Goal: Information Seeking & Learning: Learn about a topic

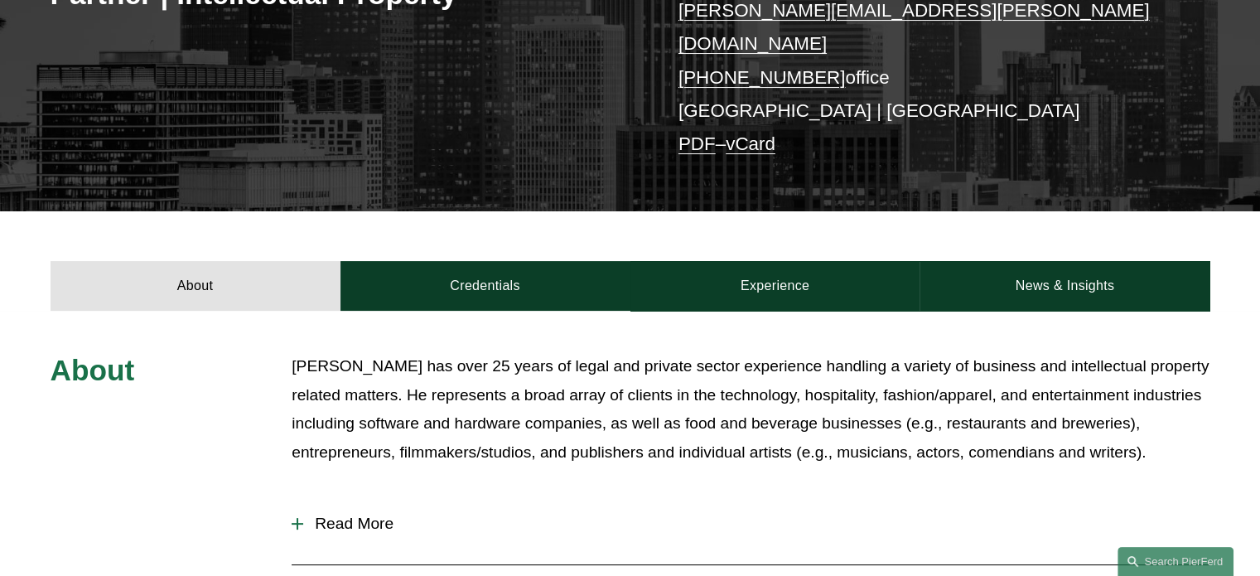
scroll to position [414, 0]
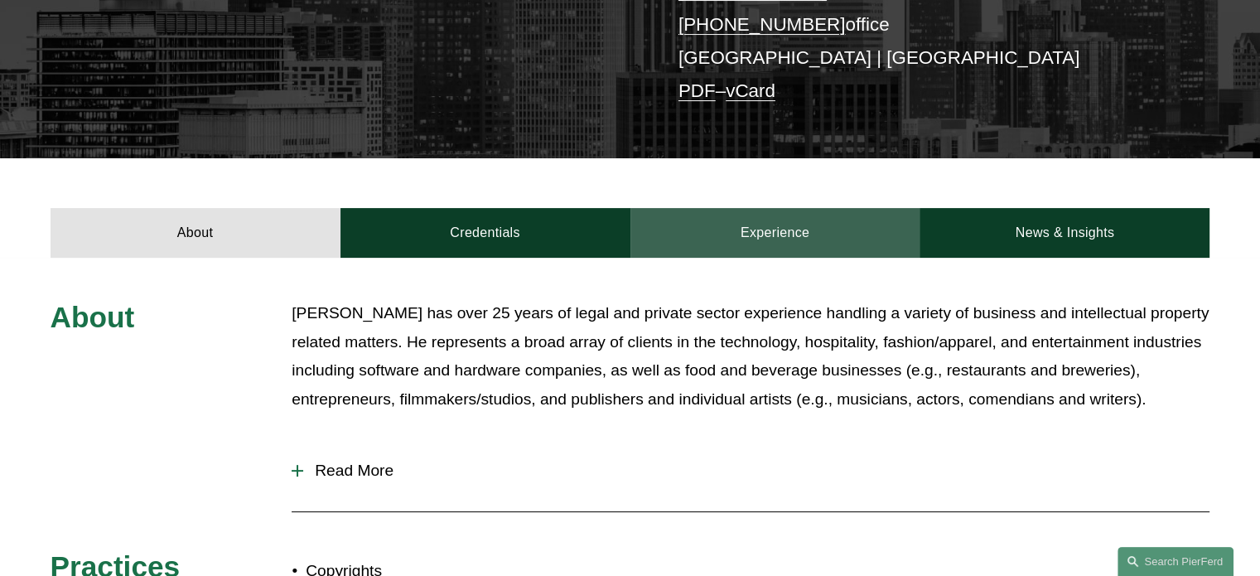
click at [745, 211] on link "Experience" at bounding box center [775, 233] width 290 height 50
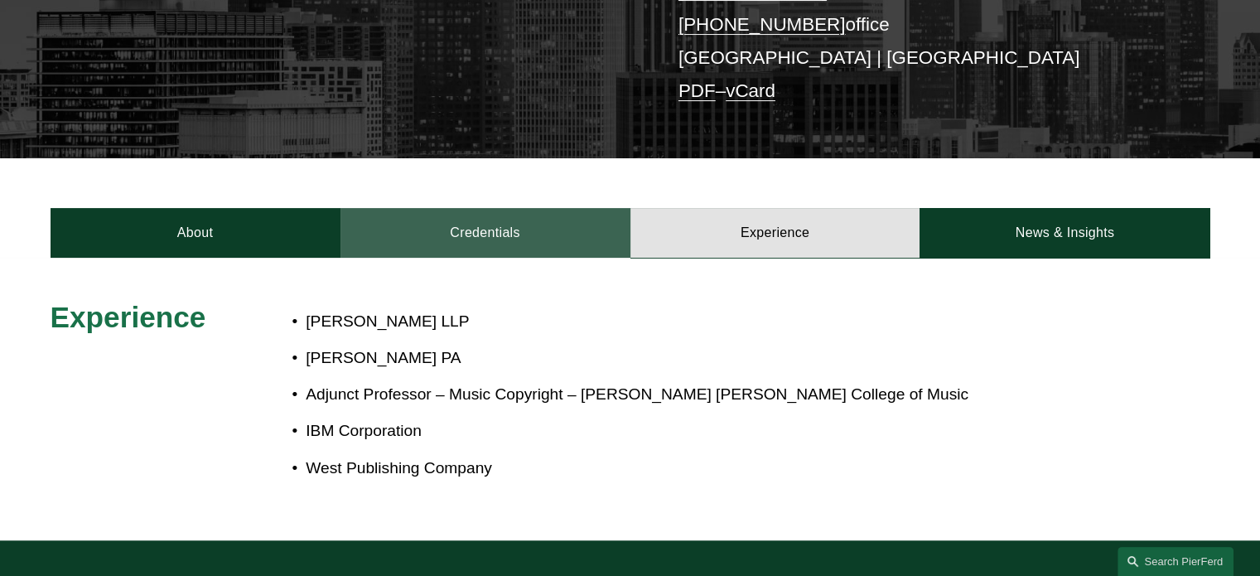
click at [544, 210] on link "Credentials" at bounding box center [485, 233] width 290 height 50
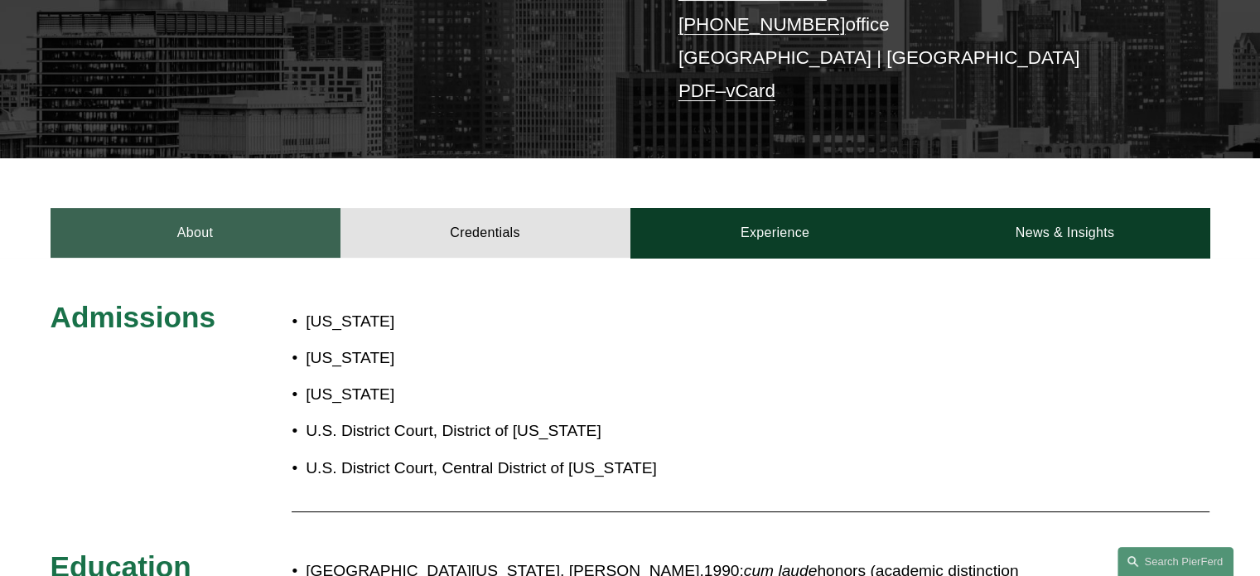
click at [231, 225] on link "About" at bounding box center [196, 233] width 290 height 50
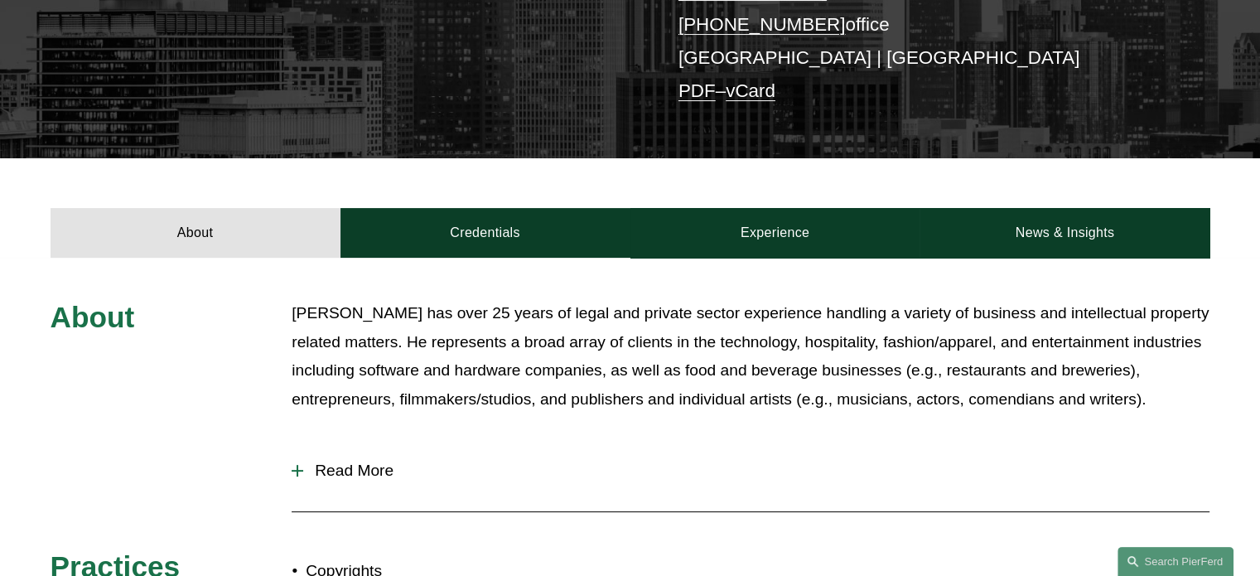
drag, startPoint x: 598, startPoint y: 302, endPoint x: 1155, endPoint y: 384, distance: 562.8
click at [1155, 384] on p "[PERSON_NAME] has over 25 years of legal and private sector experience handling…" at bounding box center [751, 356] width 918 height 114
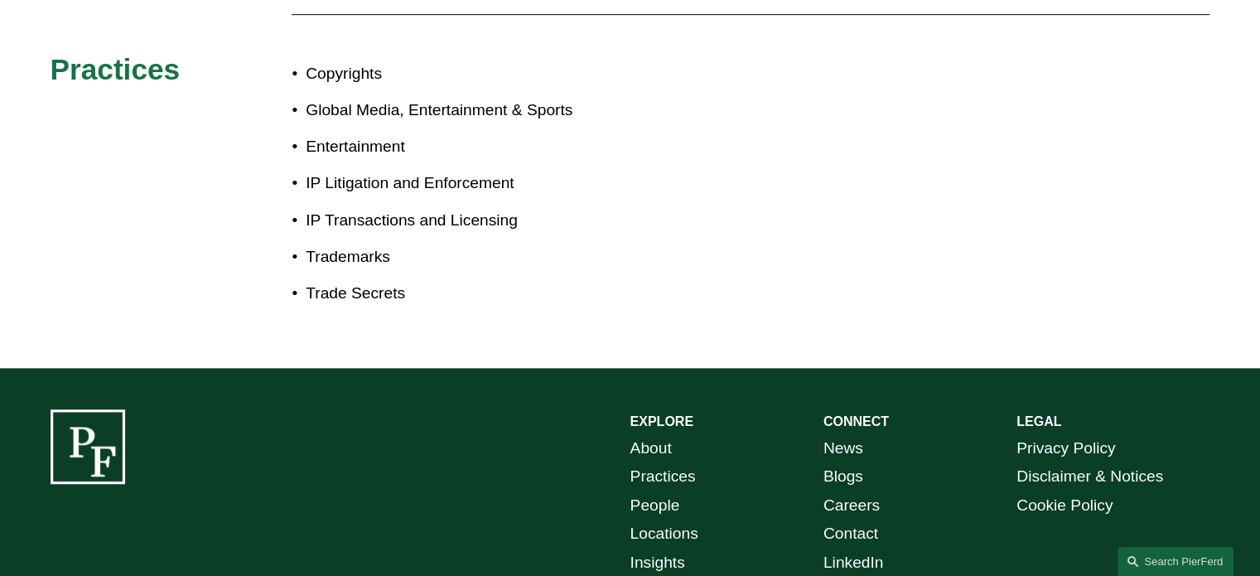
scroll to position [497, 0]
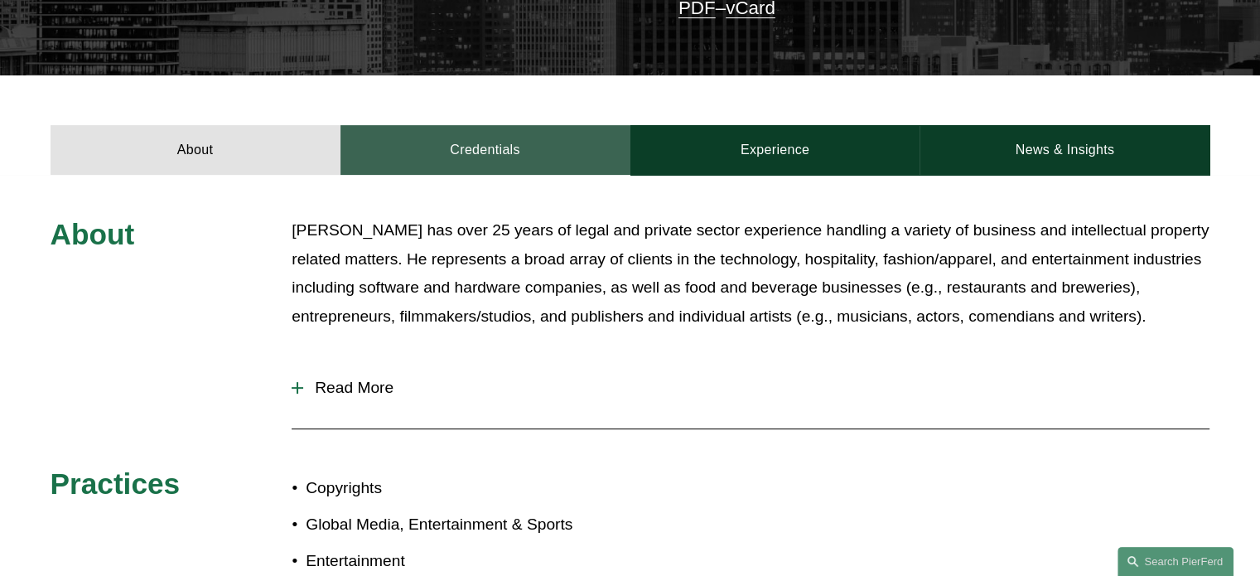
click at [555, 127] on link "Credentials" at bounding box center [485, 150] width 290 height 50
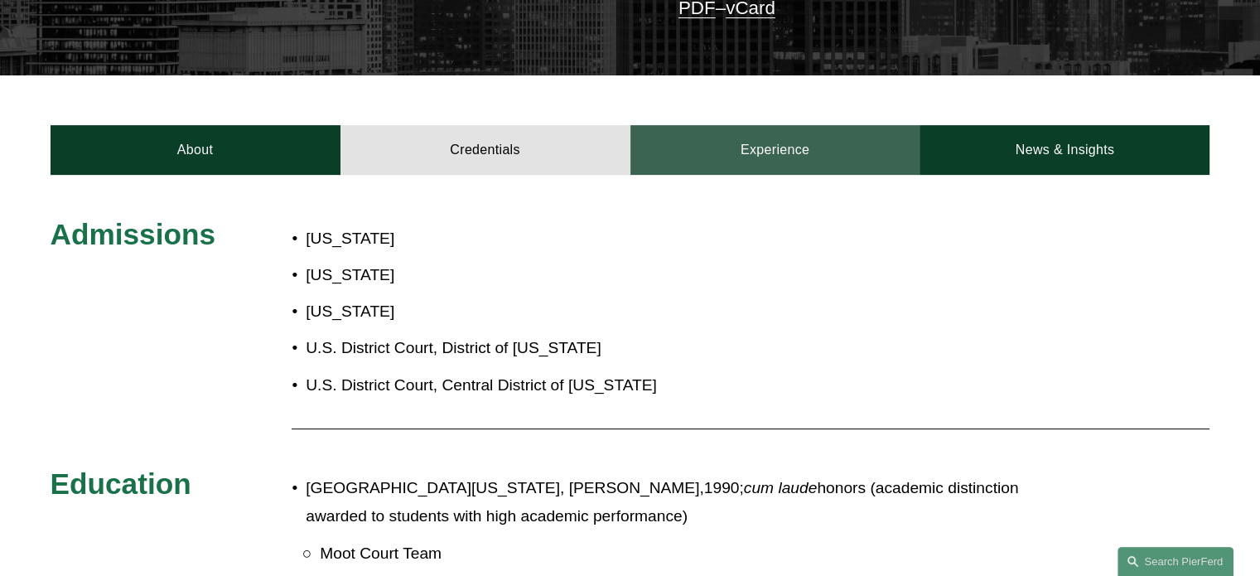
click at [809, 140] on link "Experience" at bounding box center [775, 150] width 290 height 50
